Goal: Information Seeking & Learning: Stay updated

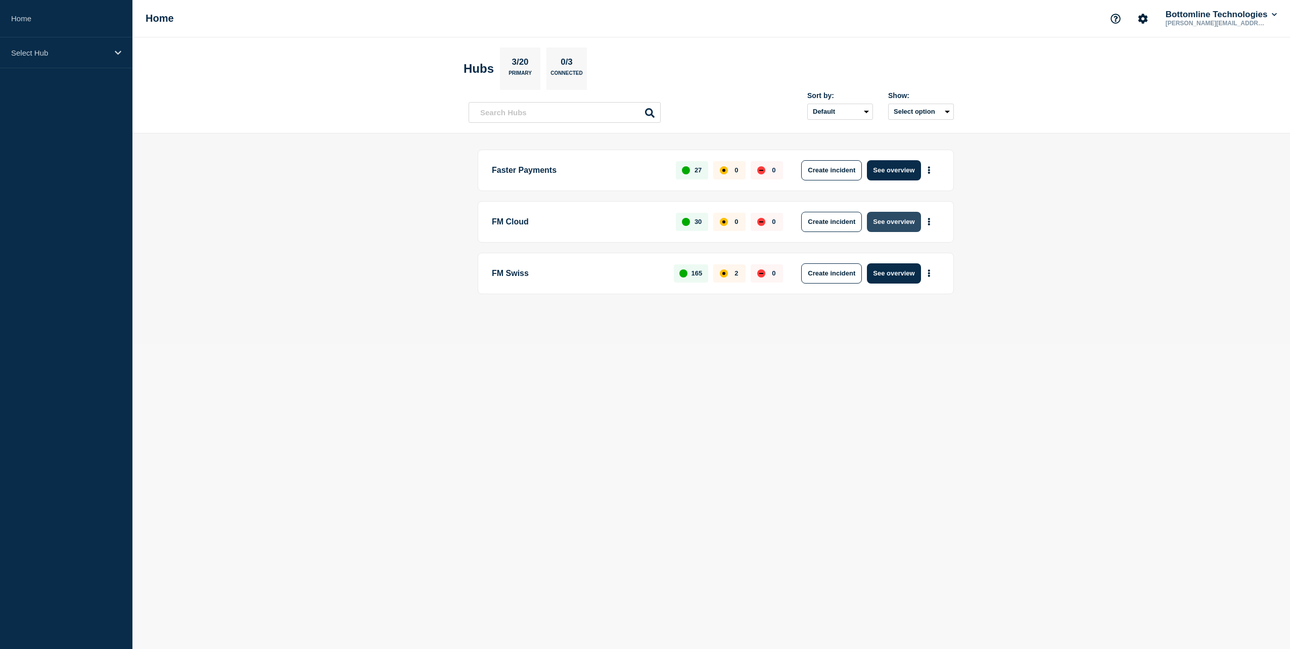
click at [883, 217] on button "See overview" at bounding box center [894, 222] width 54 height 20
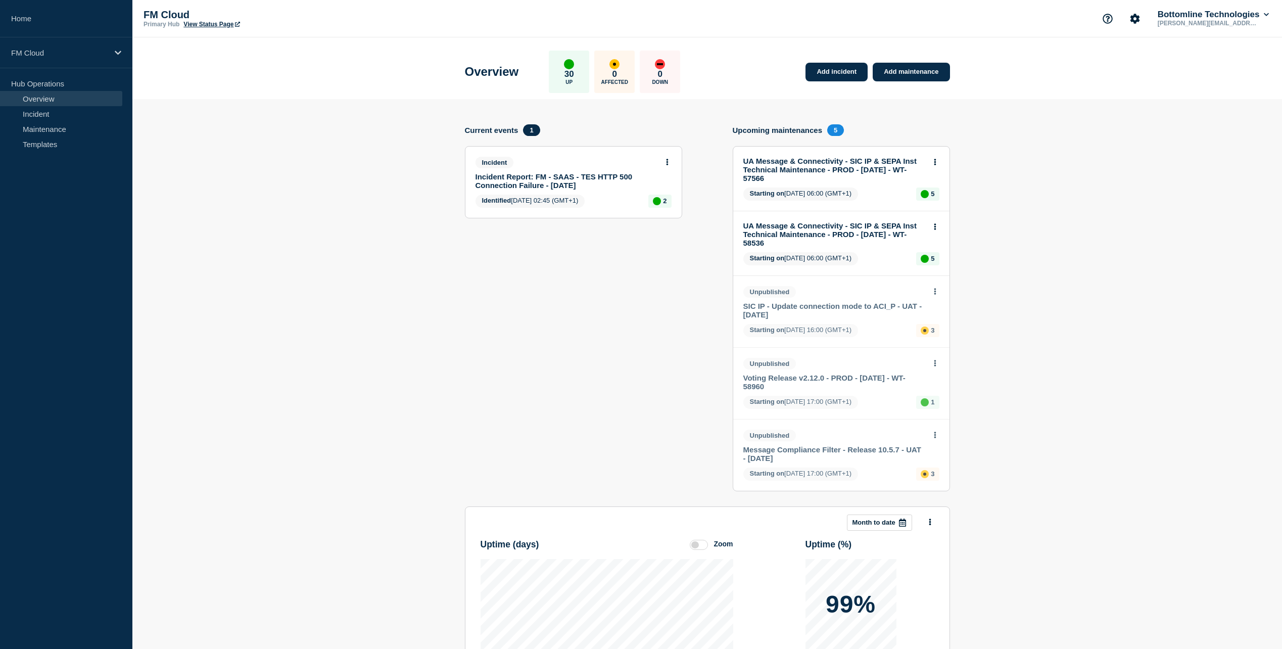
click at [815, 170] on link "UA Message & Connectivity - SIC IP & SEPA Inst Technical Maintenance - PROD - […" at bounding box center [835, 170] width 182 height 26
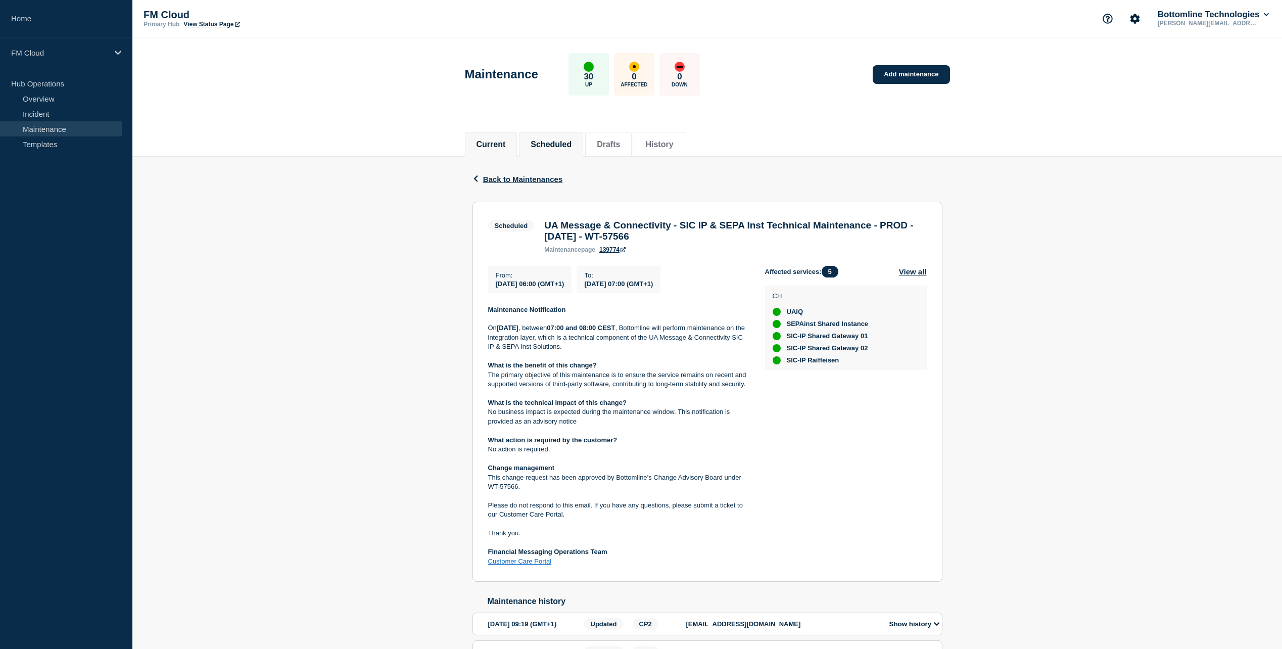
click at [502, 144] on button "Current" at bounding box center [491, 144] width 29 height 9
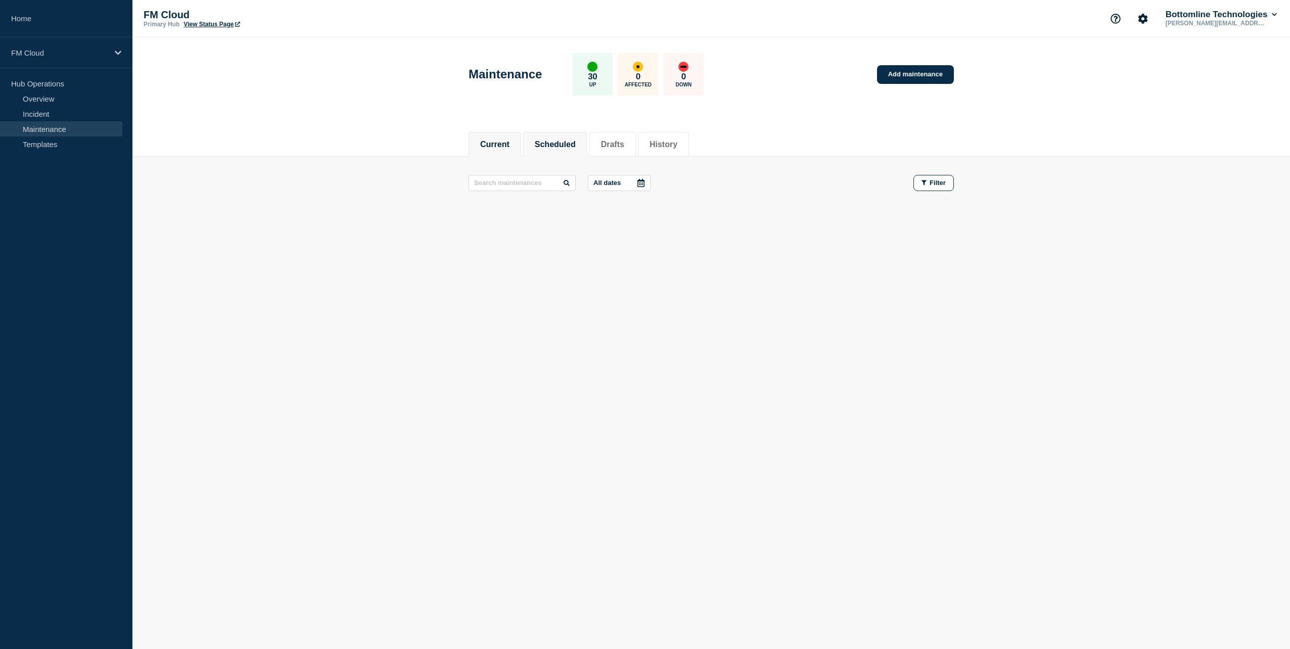
click at [557, 136] on li "Scheduled" at bounding box center [555, 144] width 64 height 25
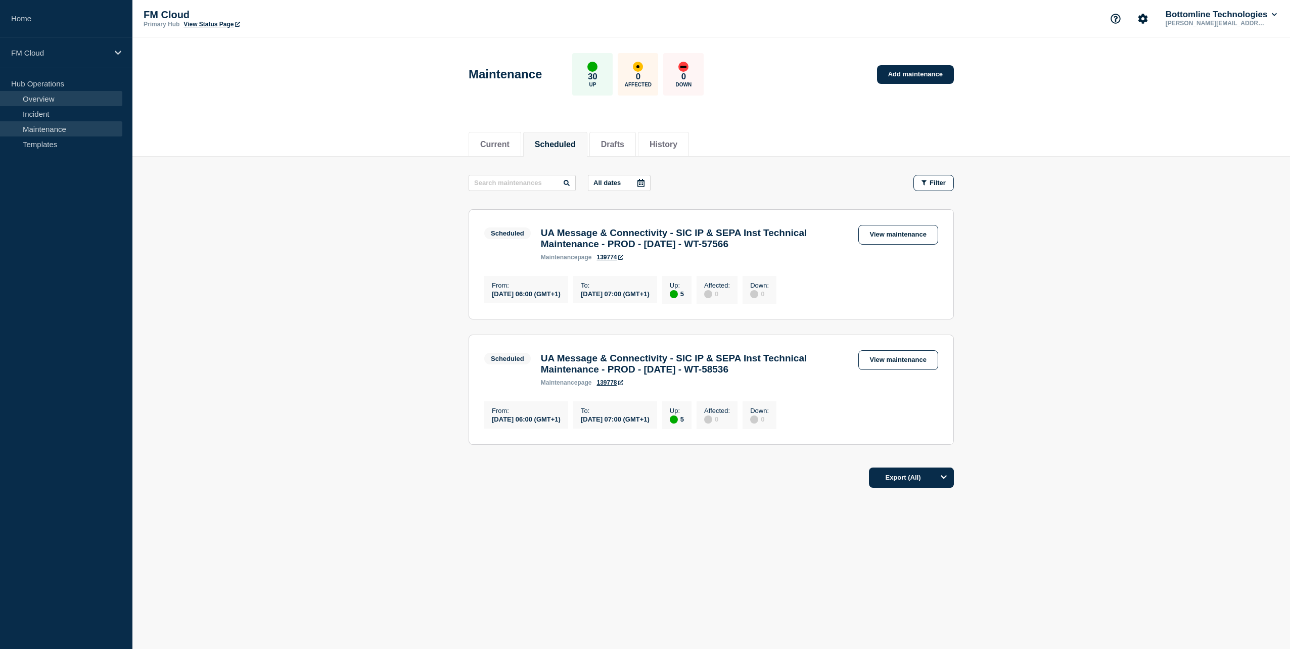
click at [55, 101] on link "Overview" at bounding box center [61, 98] width 122 height 15
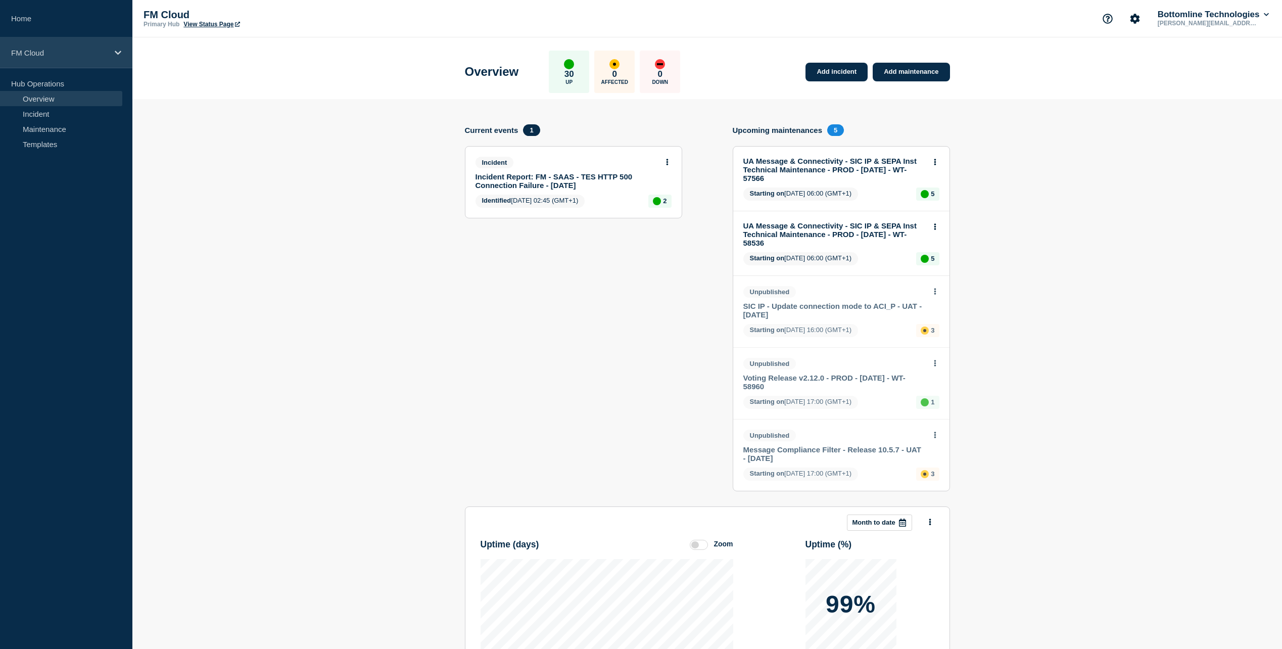
click at [56, 54] on p "FM Cloud" at bounding box center [59, 53] width 97 height 9
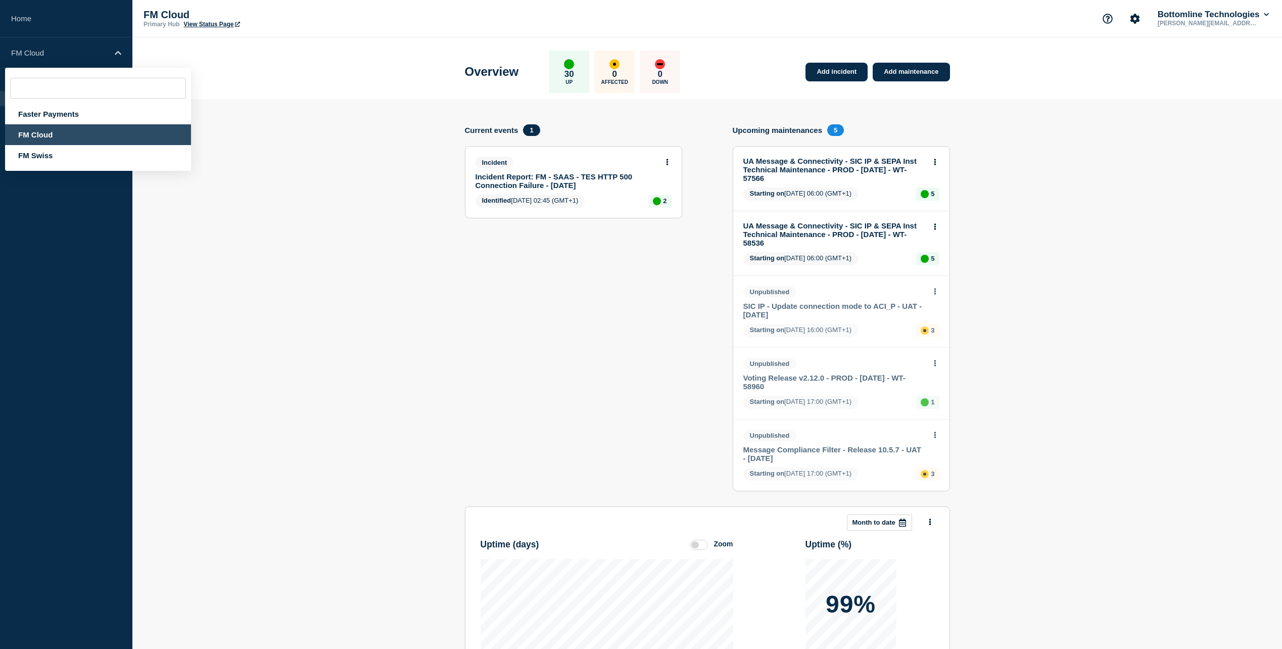
click at [35, 135] on div "FM Cloud" at bounding box center [98, 134] width 186 height 21
click at [51, 118] on div "Faster Payments" at bounding box center [98, 114] width 186 height 21
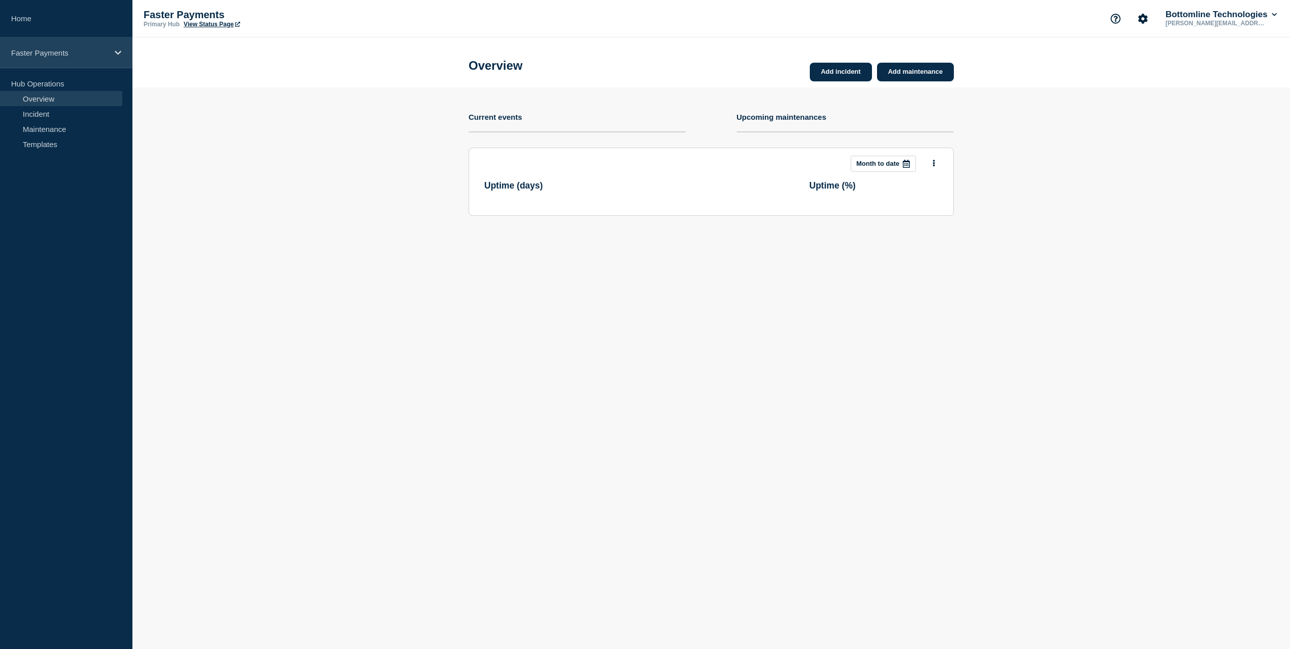
click at [60, 50] on p "Faster Payments" at bounding box center [59, 53] width 97 height 9
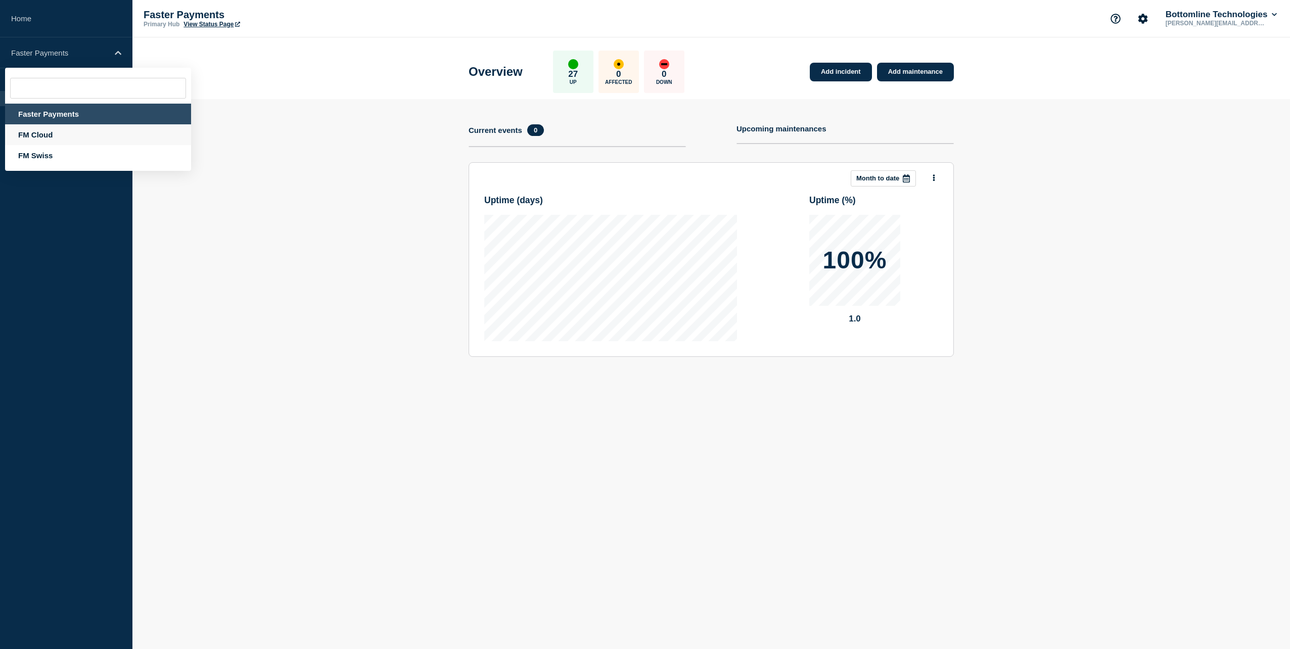
click at [37, 136] on div "FM Cloud" at bounding box center [98, 134] width 186 height 21
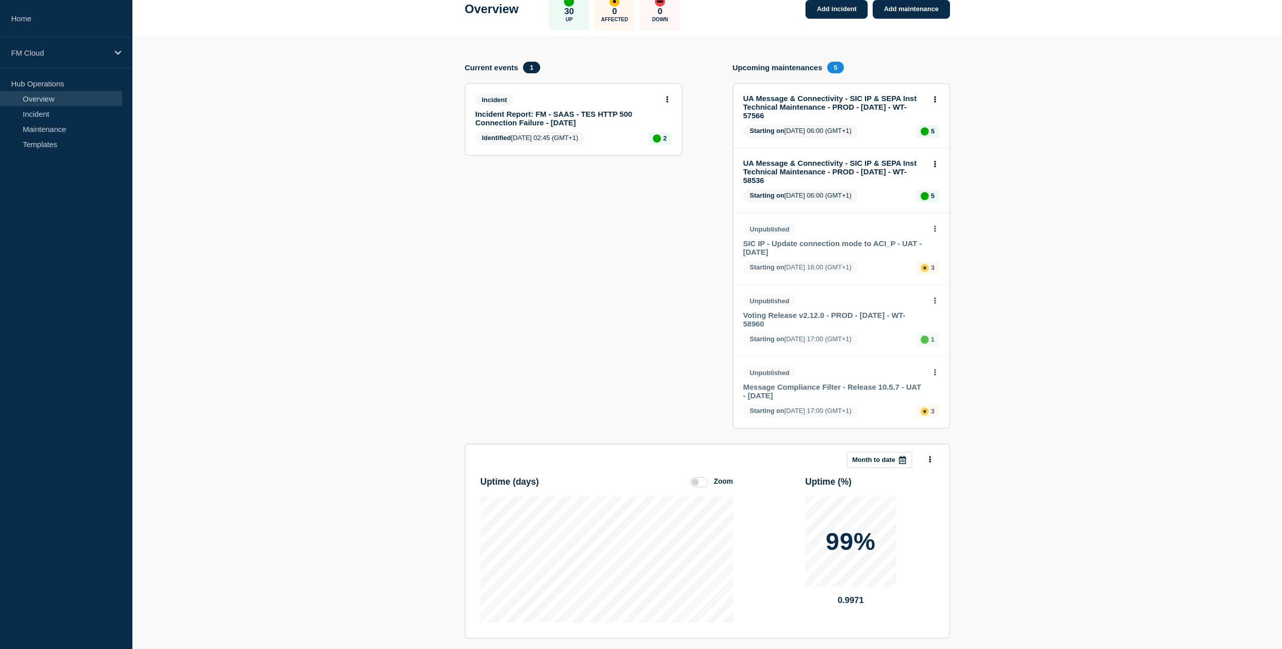
scroll to position [67, 0]
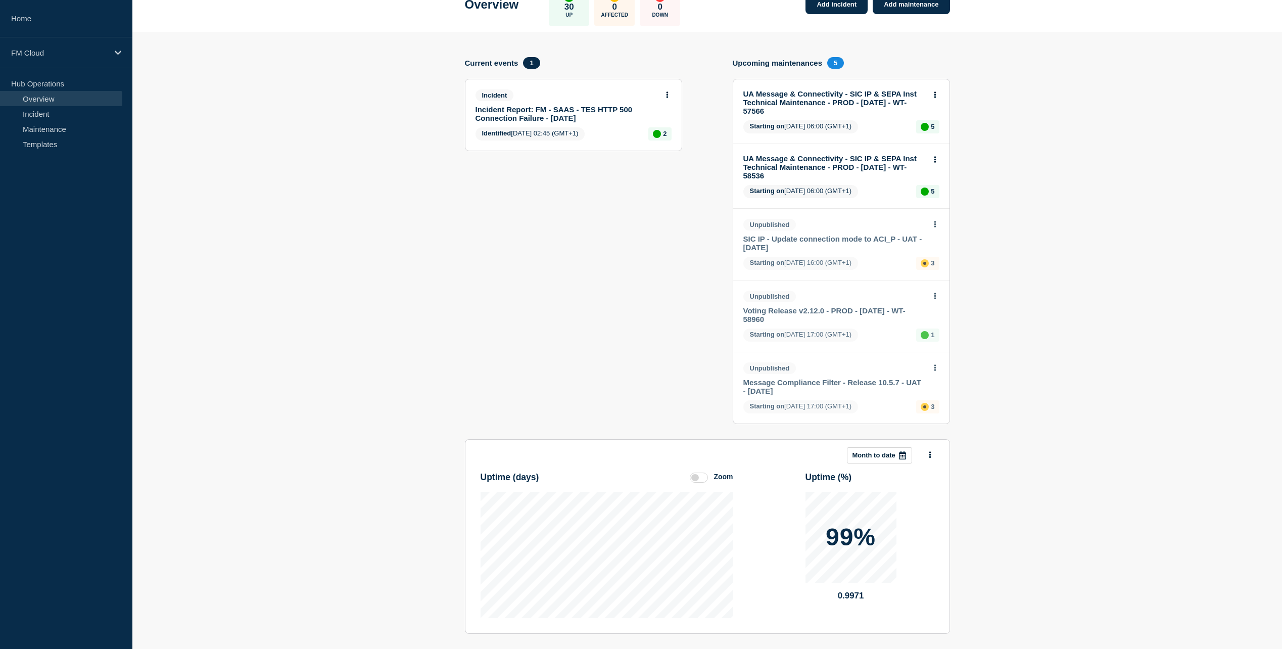
click at [824, 161] on link "UA Message & Connectivity - SIC IP & SEPA Inst Technical Maintenance - PROD - […" at bounding box center [835, 167] width 182 height 26
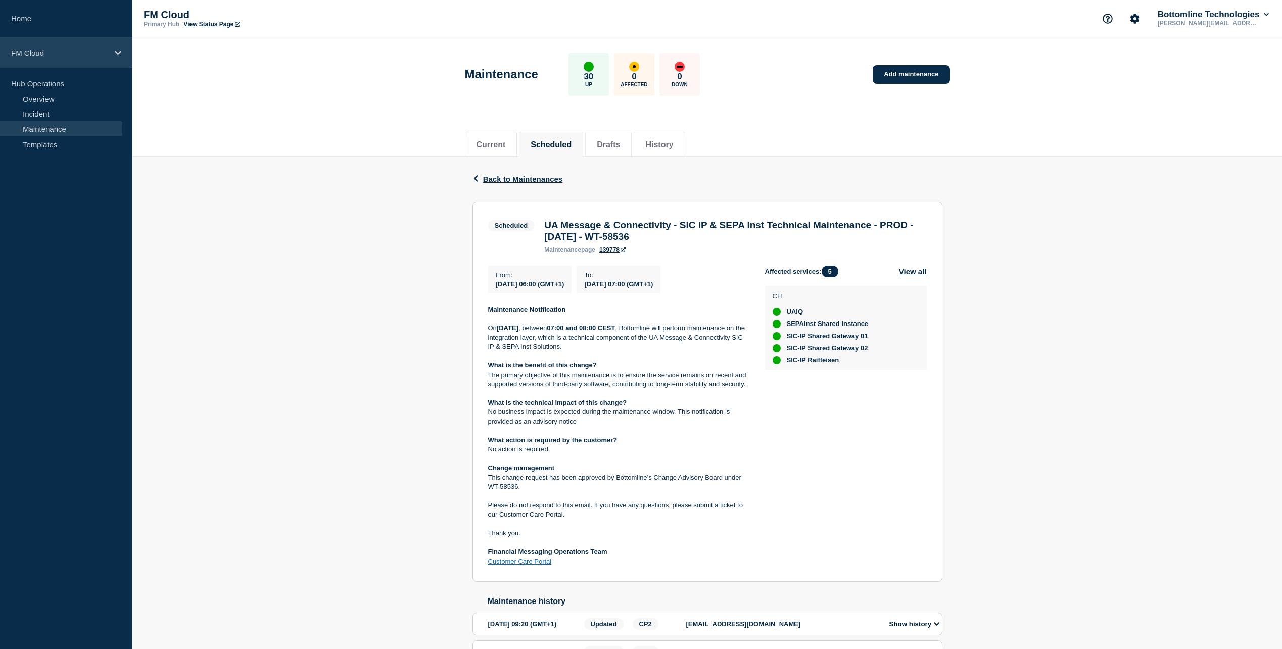
click at [82, 57] on div "FM Cloud" at bounding box center [66, 52] width 132 height 31
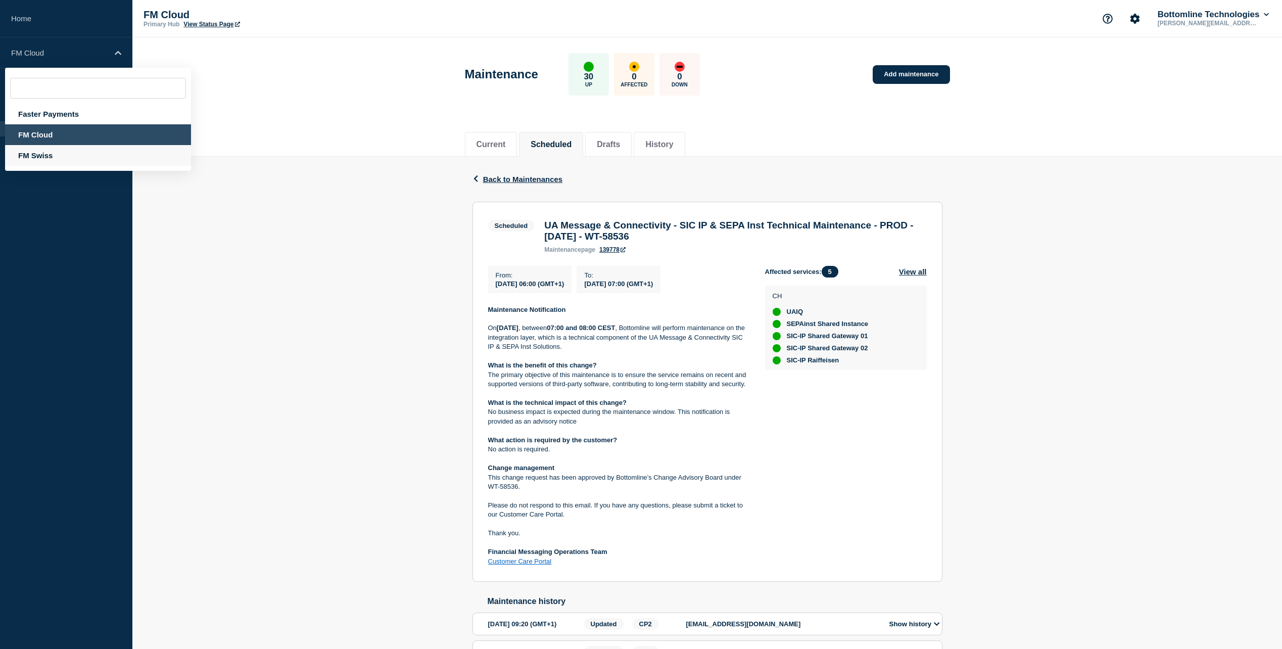
click at [32, 158] on div "FM Swiss" at bounding box center [98, 155] width 186 height 21
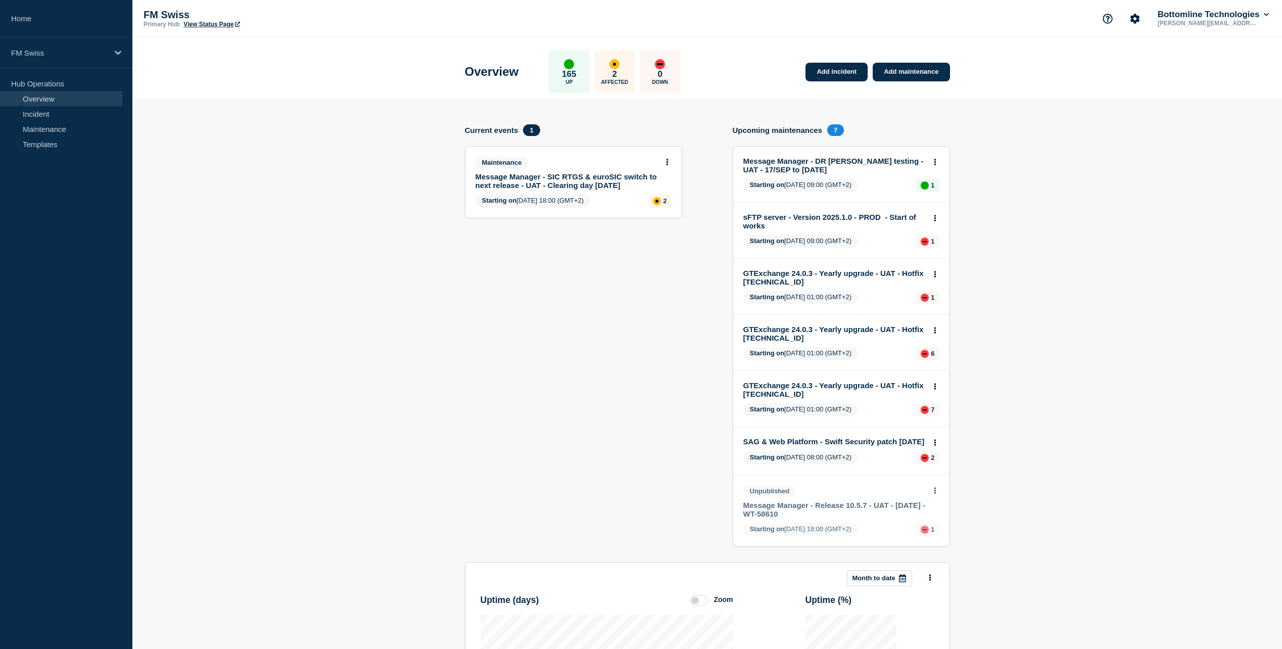
click at [593, 176] on link "Message Manager - SIC RTGS & euroSIC switch to next release - UAT - Clearing da…" at bounding box center [567, 180] width 182 height 17
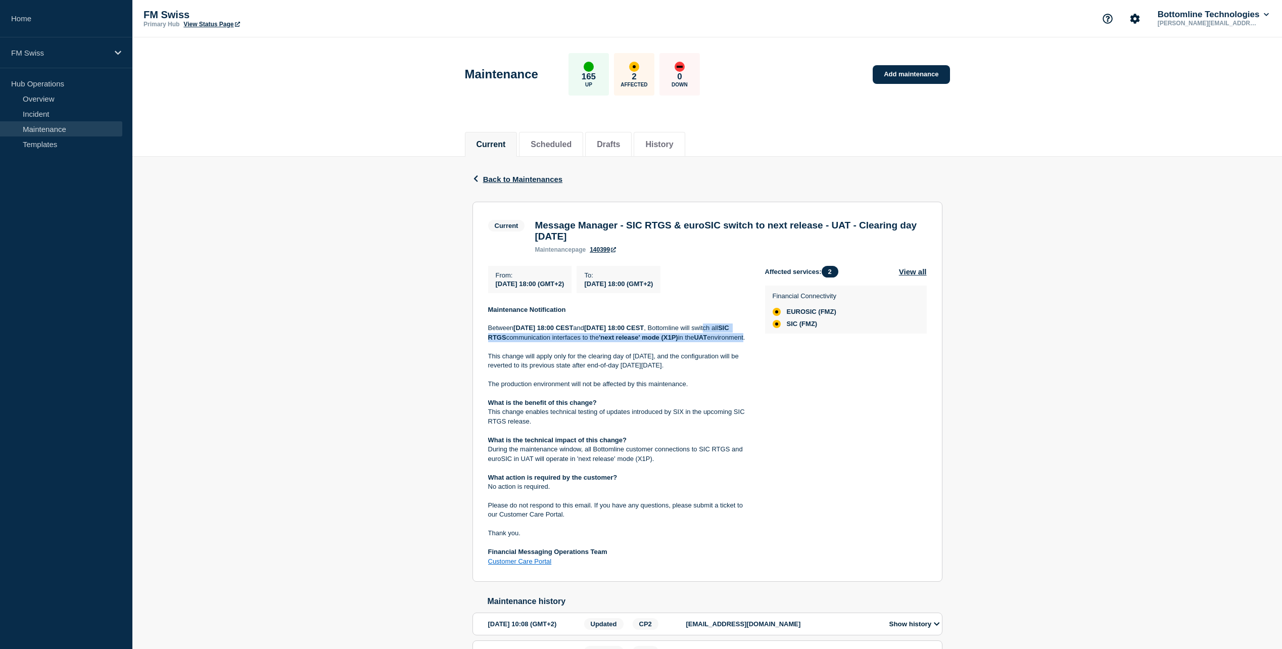
drag, startPoint x: 609, startPoint y: 345, endPoint x: 649, endPoint y: 354, distance: 41.4
click at [649, 342] on p "Between [DATE] 18:00 CEST and [DATE] 18:00 CEST , Bottomline will switch all SI…" at bounding box center [618, 332] width 261 height 19
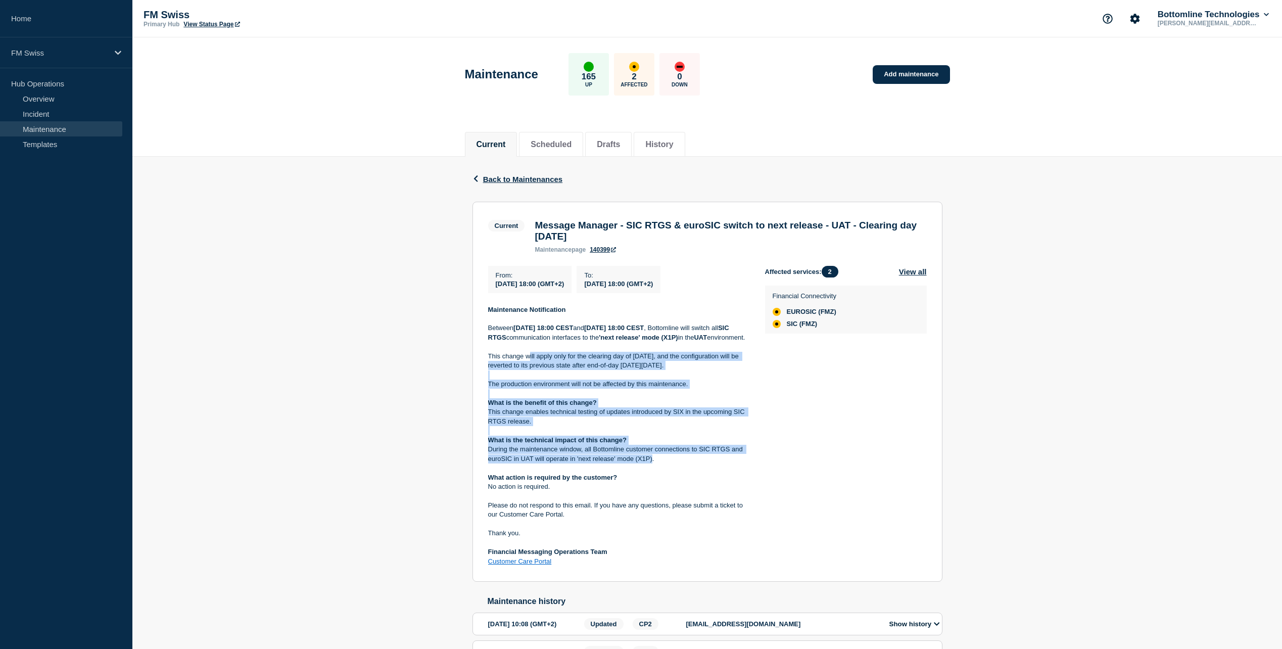
drag, startPoint x: 528, startPoint y: 370, endPoint x: 652, endPoint y: 482, distance: 166.8
click at [652, 482] on div "Maintenance Notification Between [DATE] 18:00 CEST and [DATE] 18:00 CEST , Bott…" at bounding box center [618, 435] width 261 height 261
drag, startPoint x: 652, startPoint y: 482, endPoint x: 641, endPoint y: 484, distance: 11.2
click at [641, 463] on p "During the maintenance window, all Bottomline customer connections to SIC RTGS …" at bounding box center [618, 454] width 261 height 19
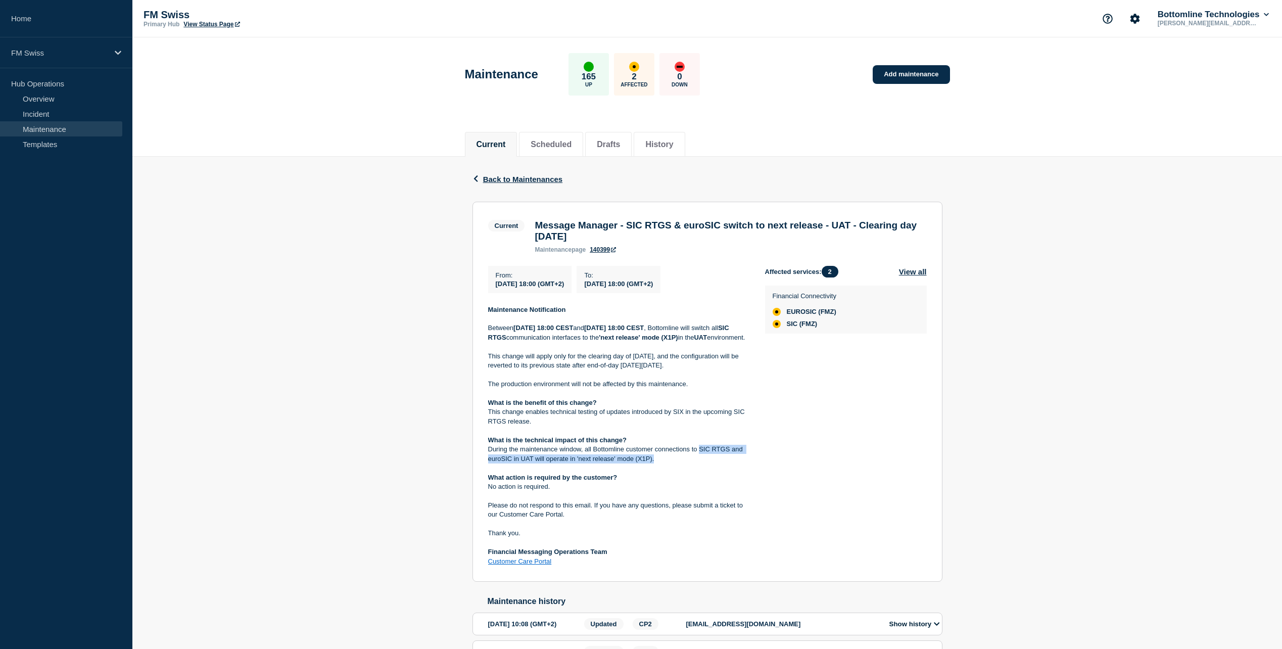
drag, startPoint x: 700, startPoint y: 475, endPoint x: 654, endPoint y: 483, distance: 46.7
click at [654, 463] on p "During the maintenance window, all Bottomline customer connections to SIC RTGS …" at bounding box center [618, 454] width 261 height 19
copy p "SIC RTGS and euroSIC in UAT will operate in 'next release' mode (X1P)."
click at [639, 463] on p "During the maintenance window, all Bottomline customer connections to SIC RTGS …" at bounding box center [618, 454] width 261 height 19
copy p "SIC RTGS and euroSIC in UAT will operate in 'next release' mode (X1P)."
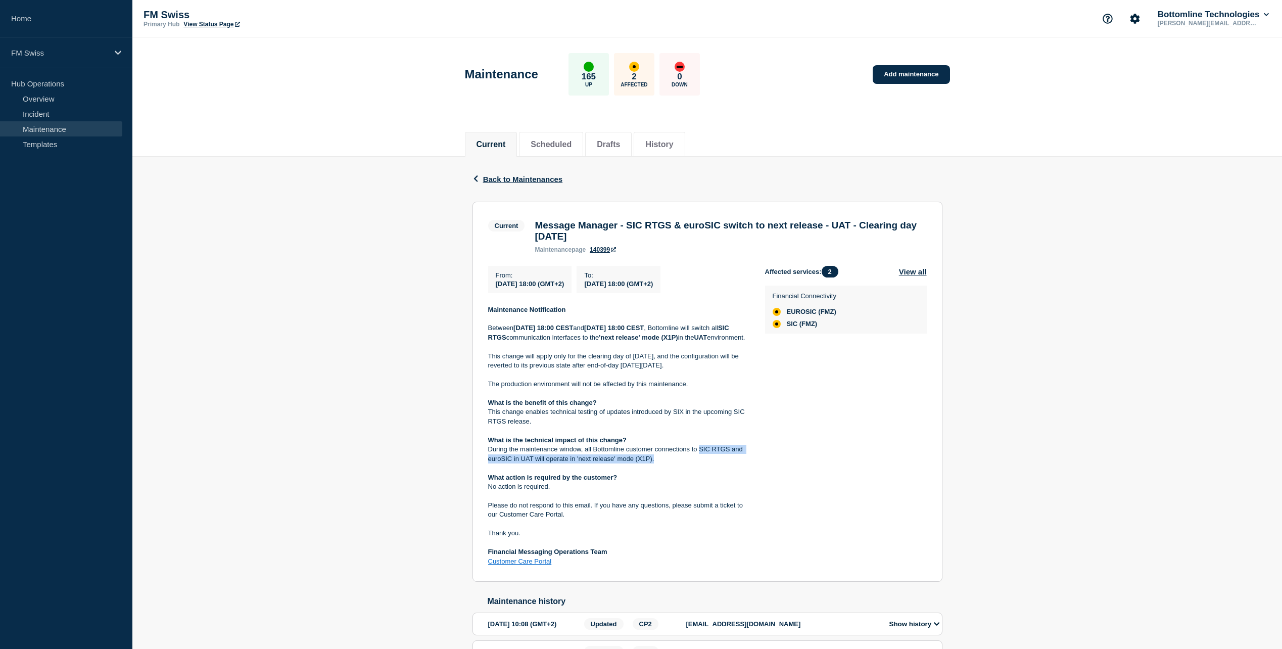
click at [697, 463] on p "During the maintenance window, all Bottomline customer connections to SIC RTGS …" at bounding box center [618, 454] width 261 height 19
